Goal: Task Accomplishment & Management: Use online tool/utility

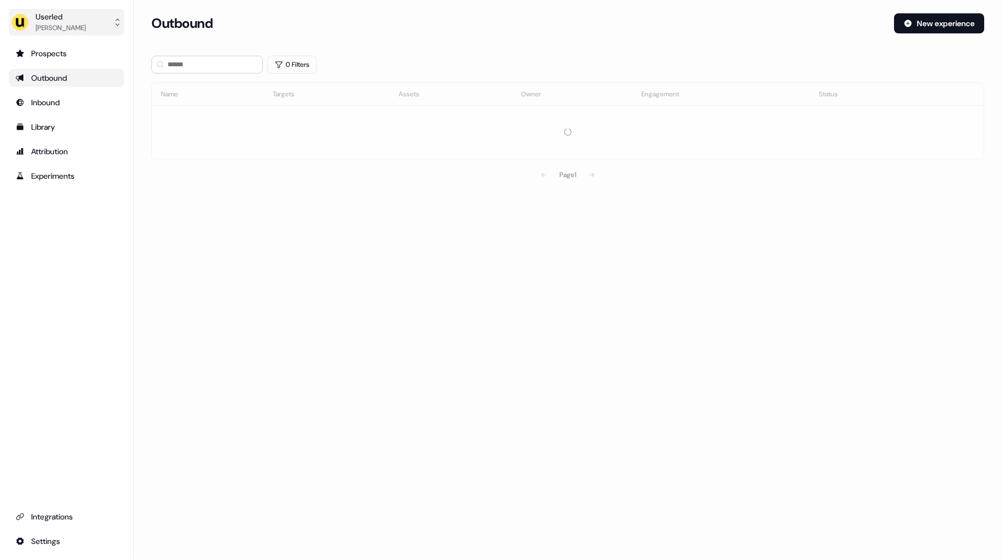
click at [58, 29] on div "[PERSON_NAME]" at bounding box center [61, 27] width 50 height 11
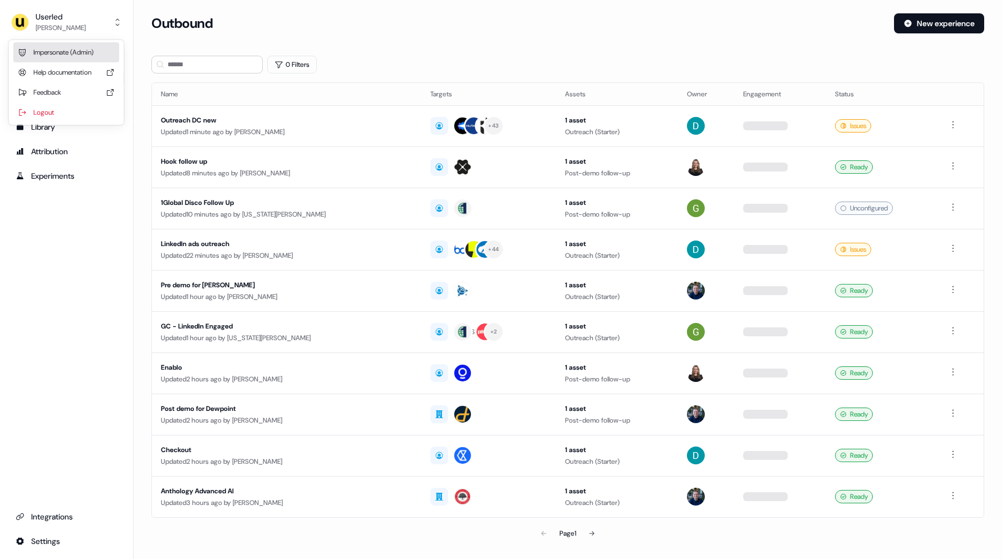
click at [70, 56] on div "Impersonate (Admin)" at bounding box center [66, 52] width 106 height 20
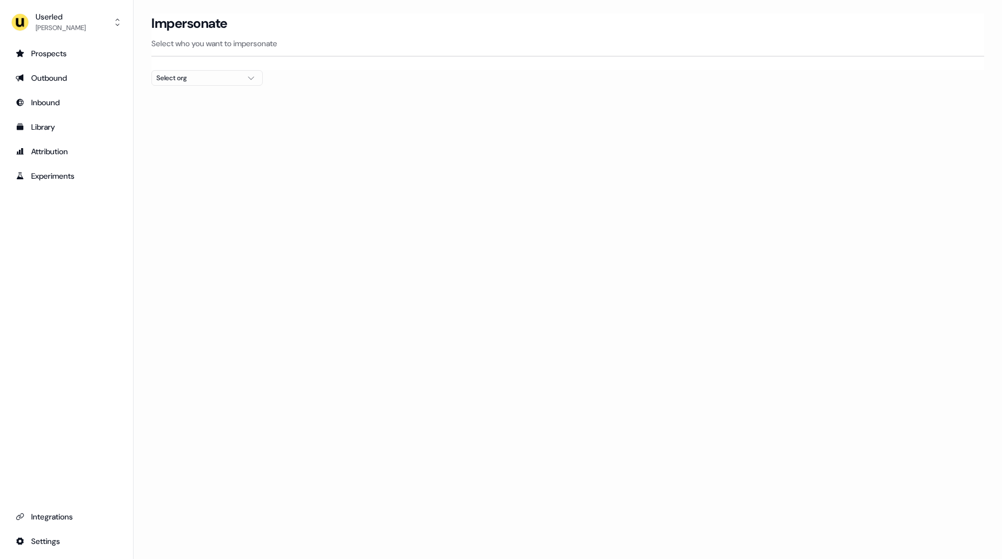
click at [212, 86] on div at bounding box center [567, 90] width 833 height 9
click at [216, 80] on div "Select org" at bounding box center [198, 77] width 84 height 11
type input "***"
click at [212, 119] on div "Kpler" at bounding box center [207, 118] width 110 height 18
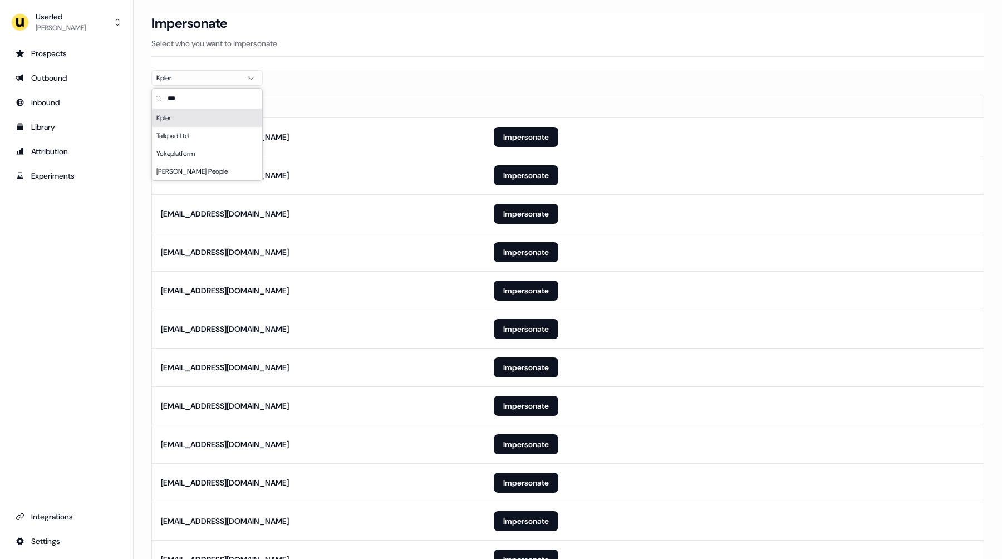
click at [367, 107] on th "Email" at bounding box center [318, 106] width 333 height 22
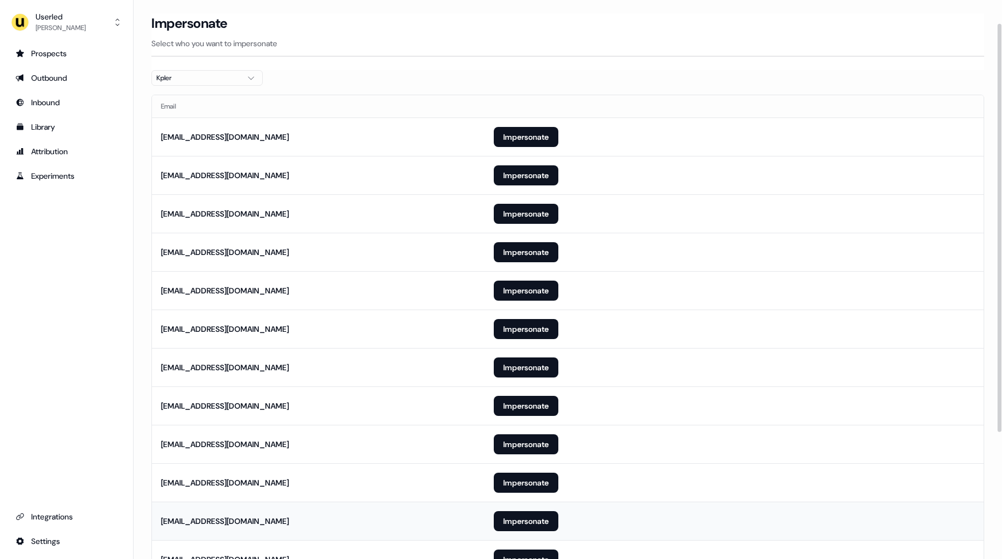
scroll to position [204, 0]
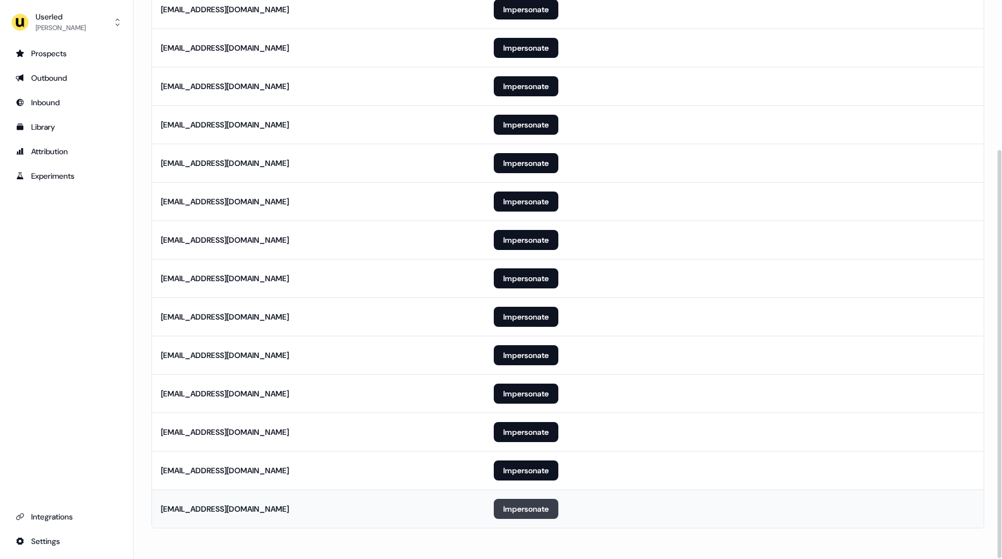
click at [517, 508] on button "Impersonate" at bounding box center [526, 509] width 65 height 20
